Goal: Navigation & Orientation: Understand site structure

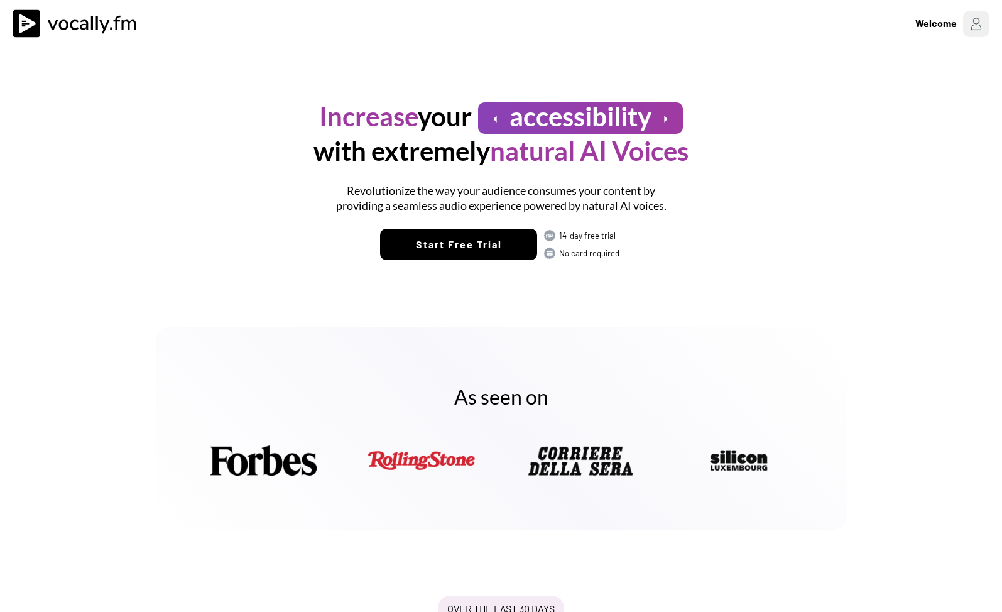
drag, startPoint x: 349, startPoint y: 96, endPoint x: 214, endPoint y: 47, distance: 142.9
click at [349, 95] on div "Increase your arrow_left accessibility arrow_right with extremely natural AI Vo…" at bounding box center [501, 173] width 691 height 251
drag, startPoint x: 50, startPoint y: 9, endPoint x: 29, endPoint y: 24, distance: 25.6
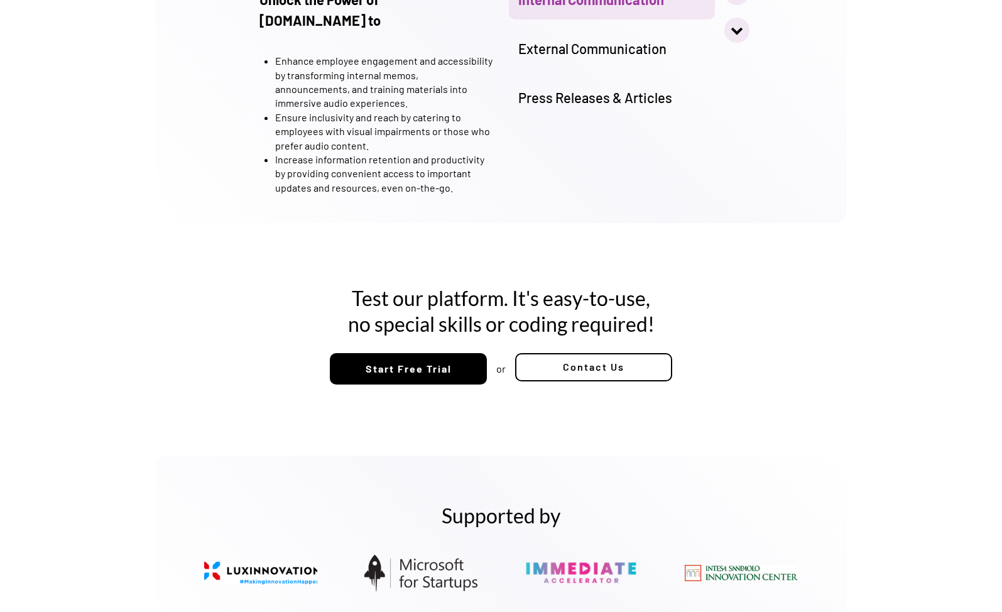
scroll to position [1665, 0]
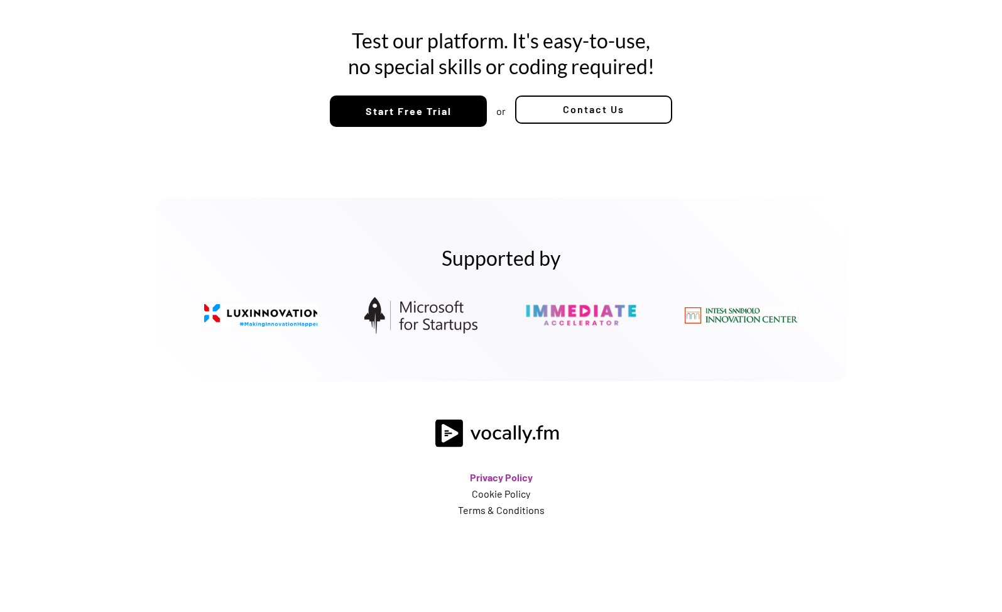
click at [490, 473] on link "Privacy Policy" at bounding box center [501, 478] width 63 height 10
click at [490, 505] on link "Terms & Conditions" at bounding box center [501, 510] width 87 height 10
click at [848, 131] on div "Test our platform. It's easy-to-use, no special skills or coding required! Star…" at bounding box center [501, 82] width 1002 height 176
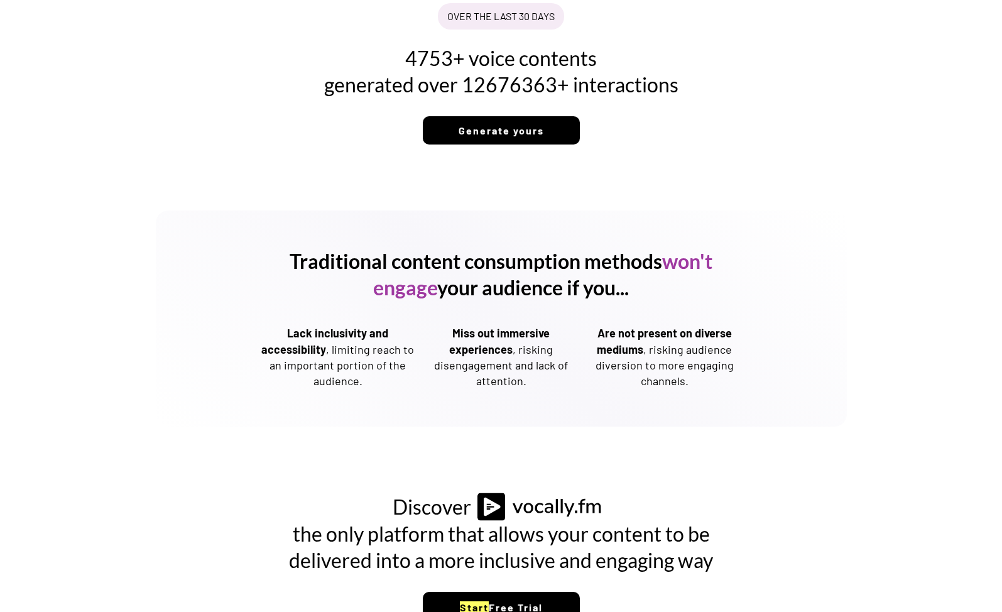
scroll to position [345, 0]
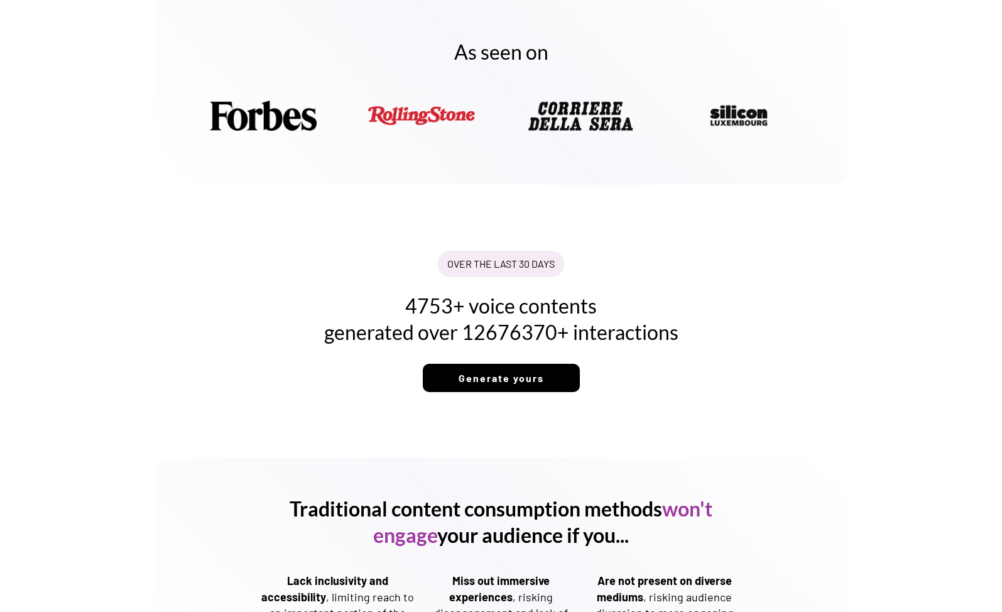
click at [544, 217] on div "OVER THE LAST 30 DAYS 4753+ voice contents generated over 12676370+ interaction…" at bounding box center [501, 321] width 1002 height 217
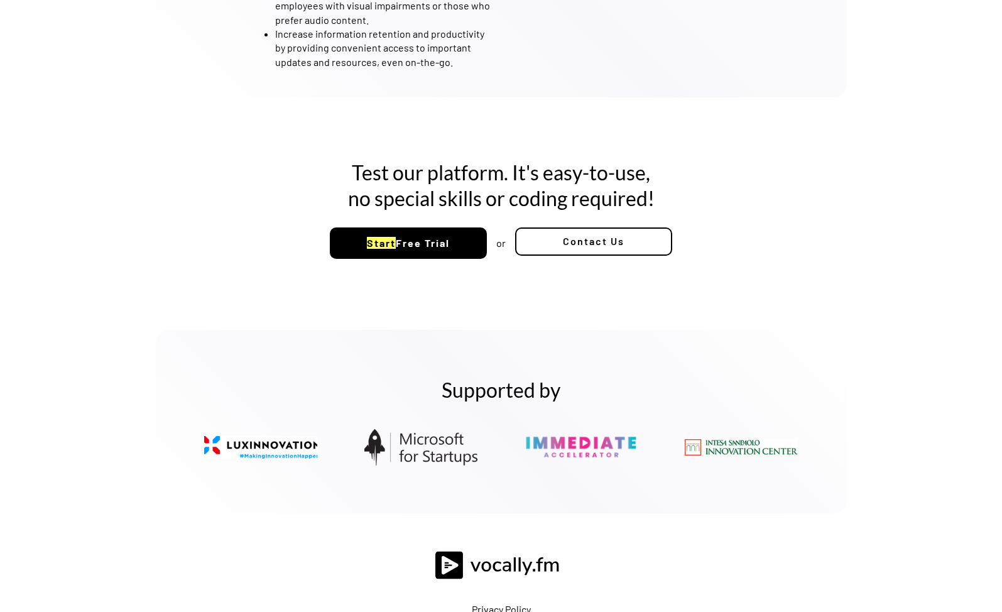
scroll to position [1665, 0]
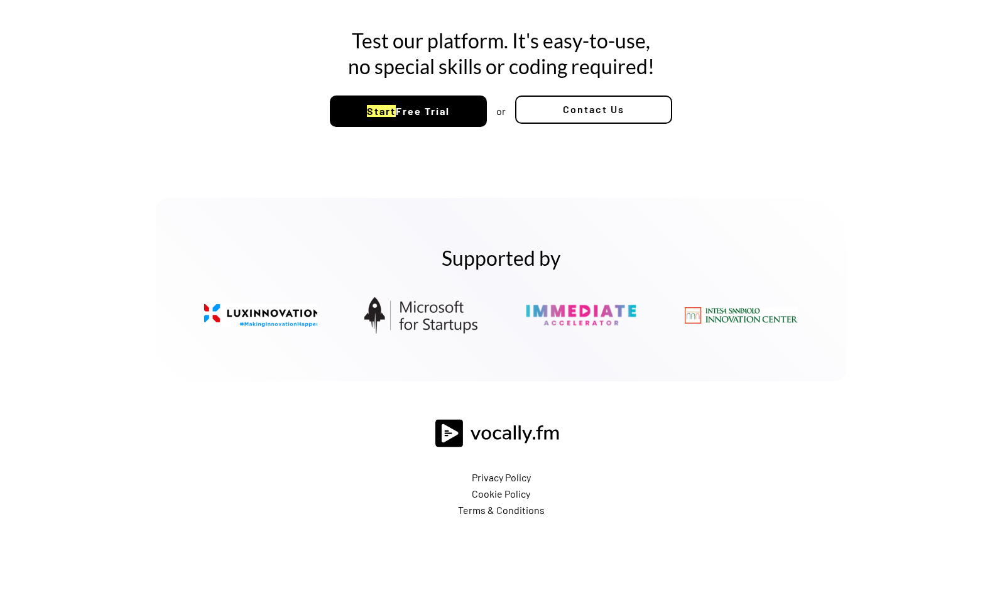
click at [433, 297] on img at bounding box center [420, 316] width 113 height 38
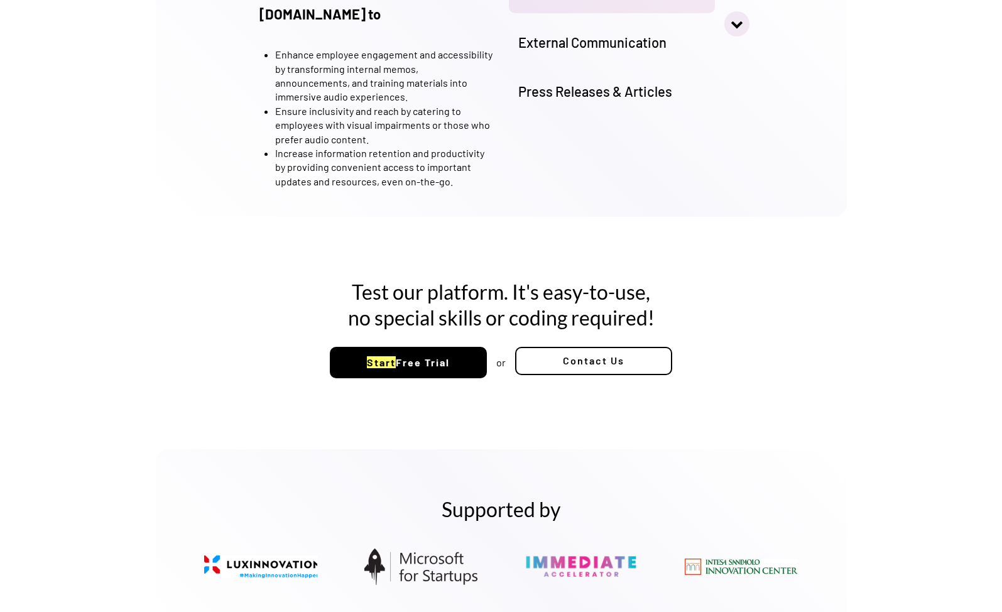
click at [762, 222] on div "Use Cases Unlock the Power of [DOMAIN_NAME] to Enhance employee engagement and …" at bounding box center [501, 47] width 1002 height 395
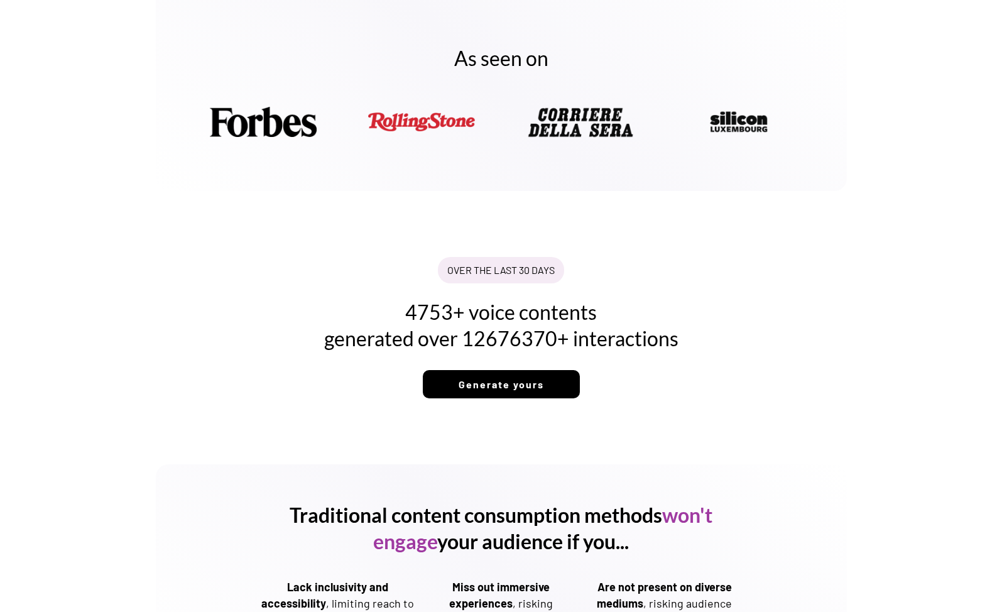
scroll to position [628, 0]
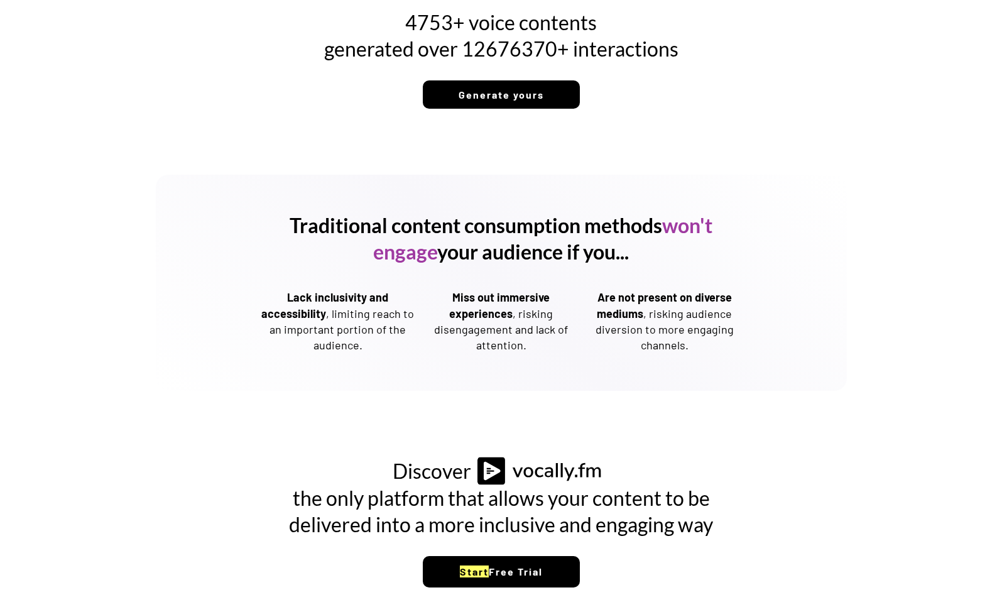
click at [834, 274] on div "Traditional content consumption methods won't engage your audience if you... La…" at bounding box center [501, 283] width 691 height 216
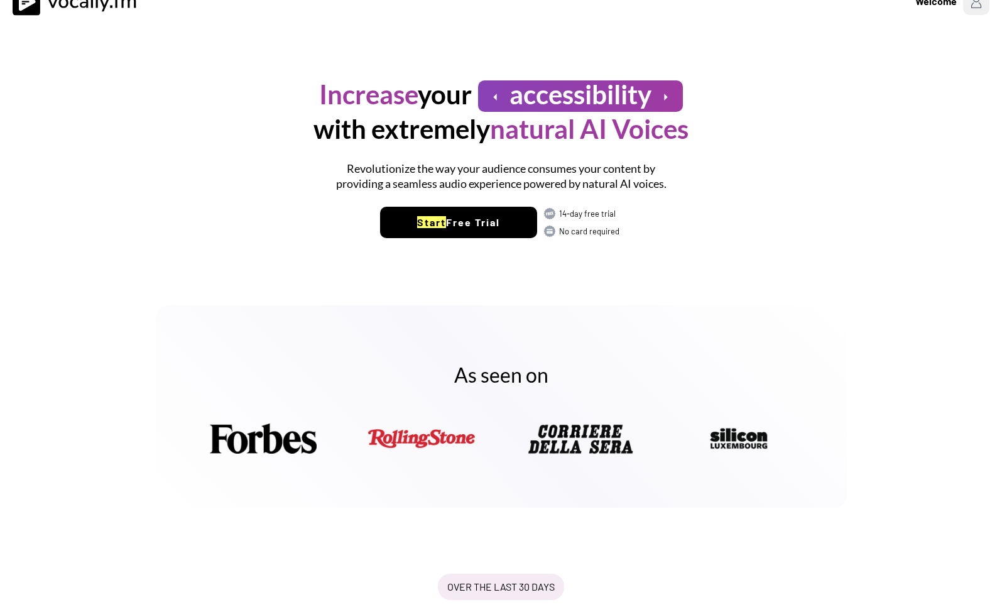
scroll to position [0, 0]
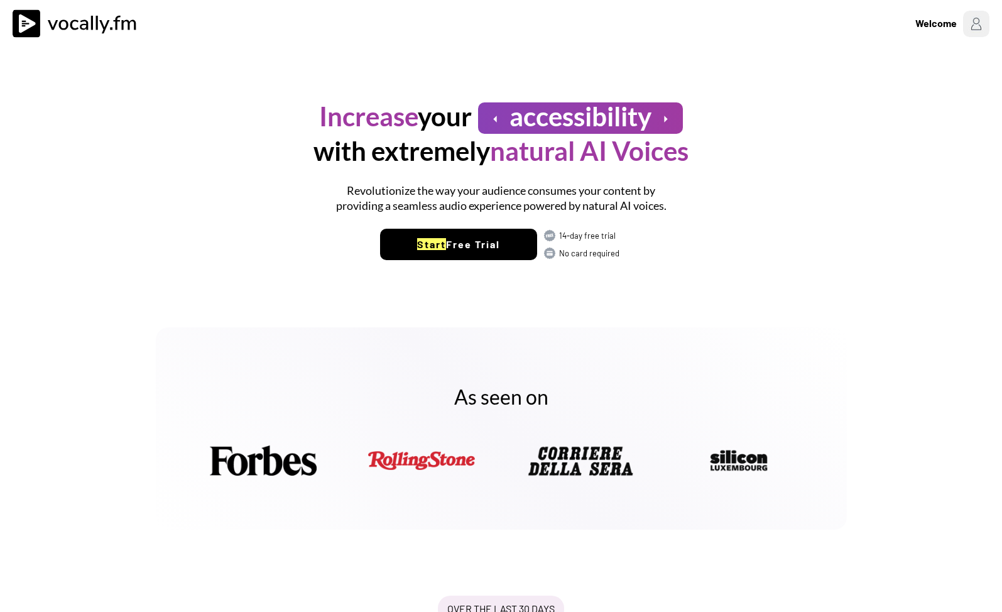
click at [813, 271] on div "Increase your arrow_left accessibility arrow_right with extremely natural AI Vo…" at bounding box center [501, 173] width 691 height 251
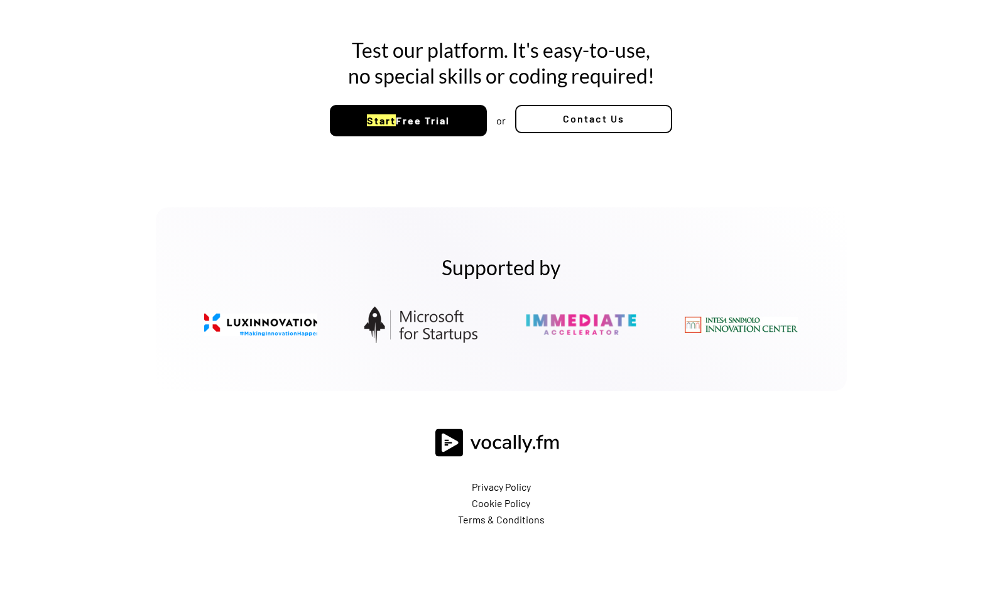
scroll to position [1665, 0]
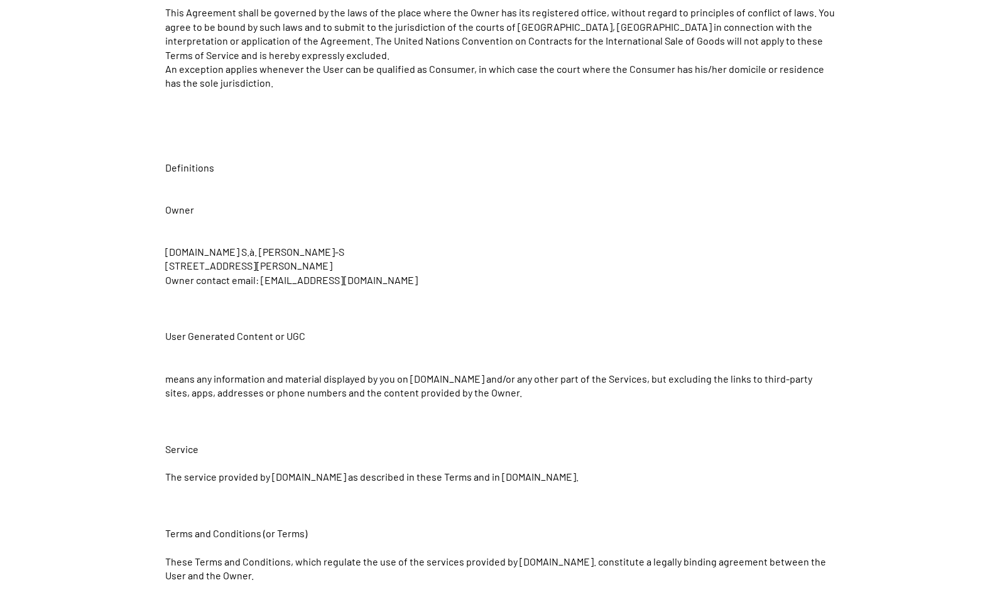
scroll to position [6082, 0]
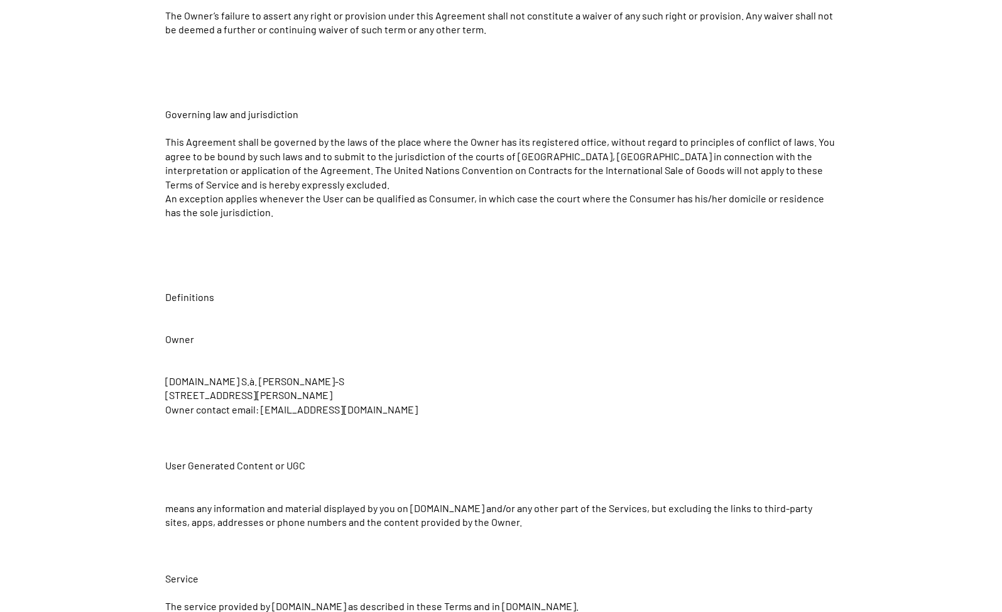
scroll to position [5956, 0]
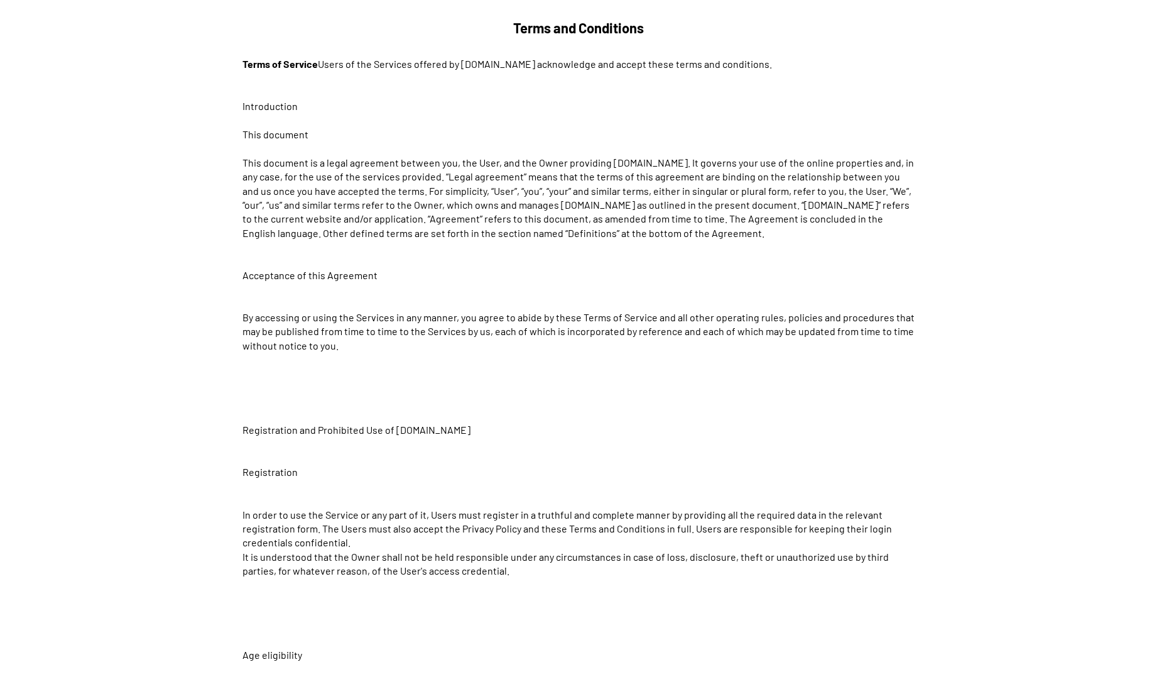
scroll to position [189, 0]
